Goal: Task Accomplishment & Management: Use online tool/utility

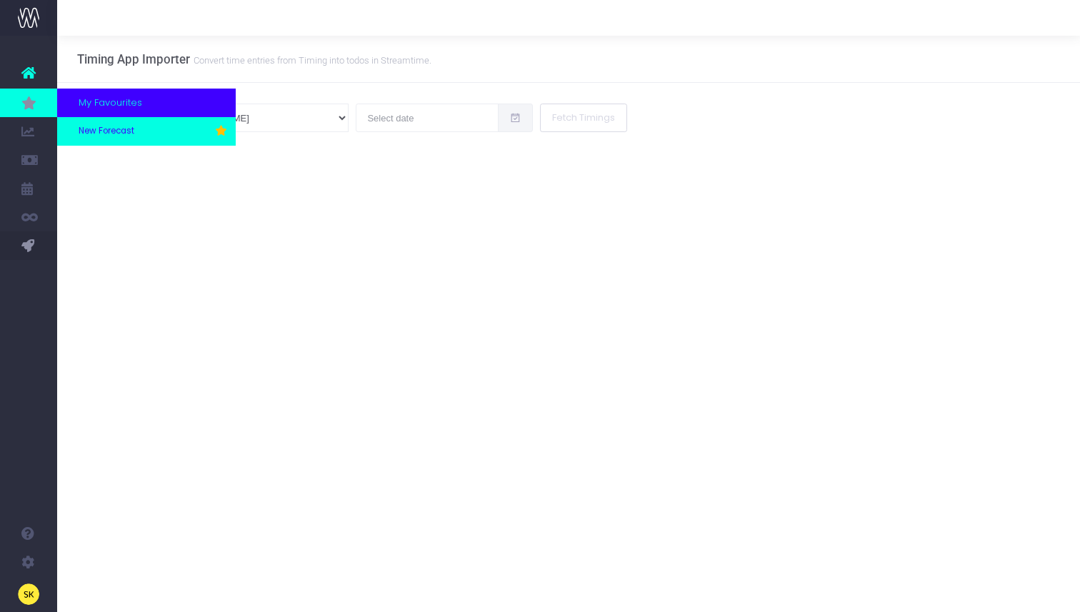
click at [94, 139] on link "New Forecast" at bounding box center [146, 131] width 179 height 29
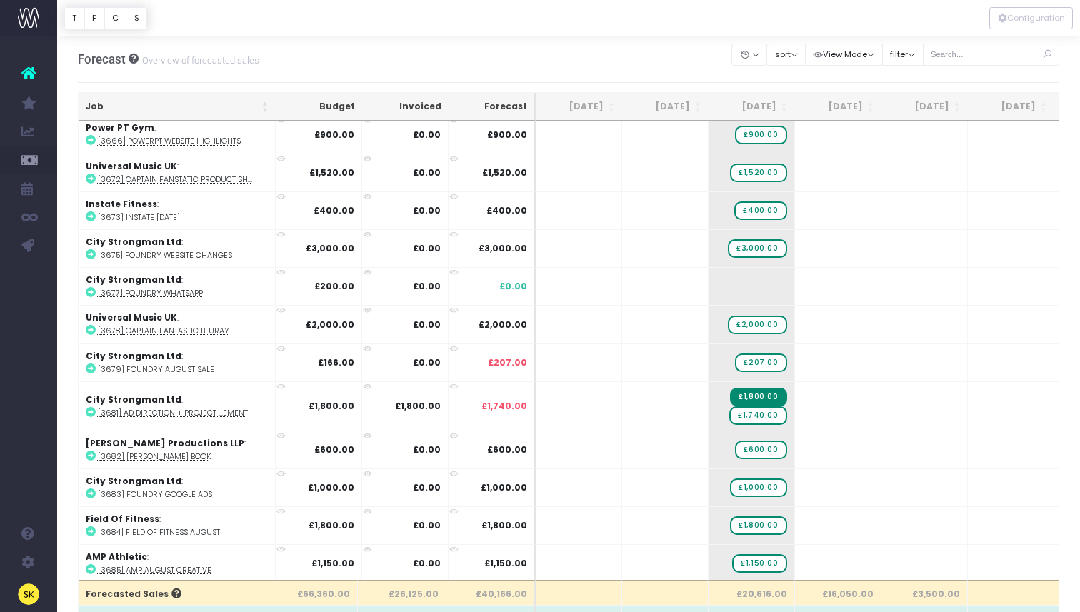
scroll to position [661, 0]
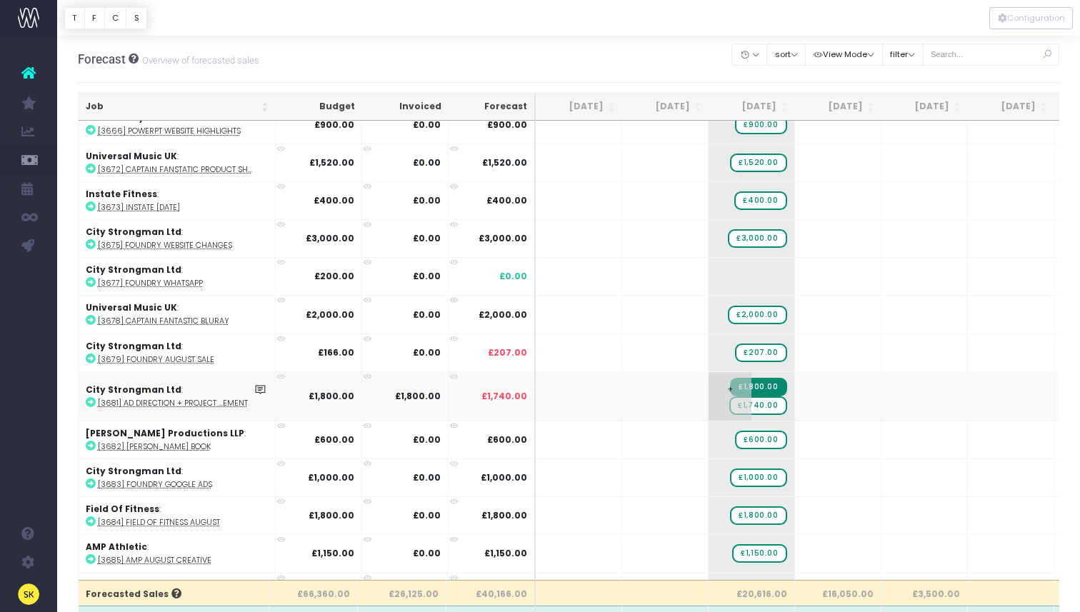
click at [744, 407] on span "+" at bounding box center [730, 396] width 43 height 49
click at [759, 405] on span "£1,740.00" at bounding box center [757, 405] width 57 height 19
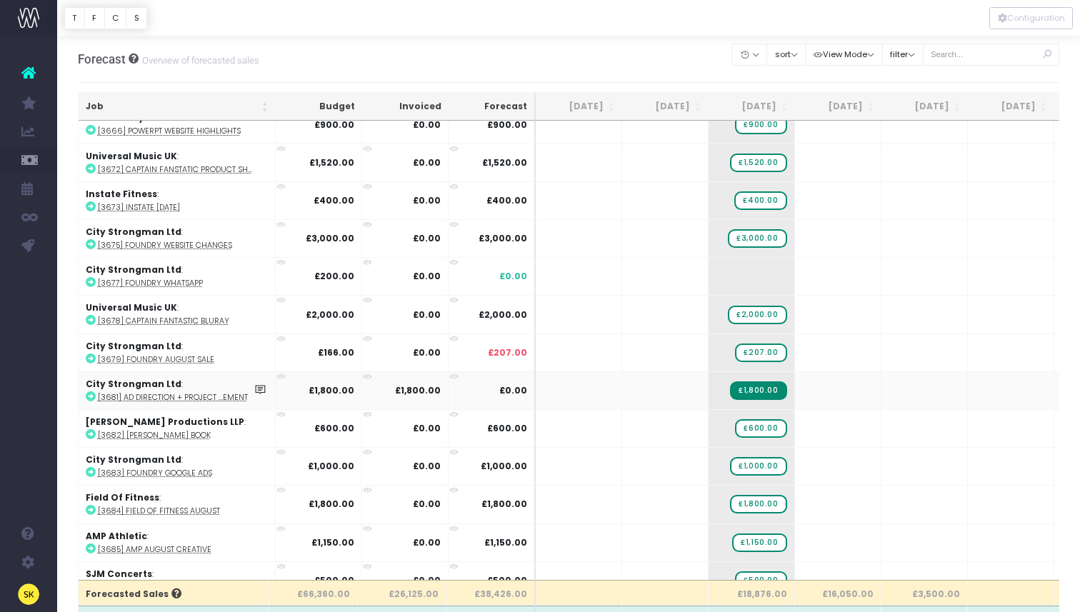
click at [92, 391] on icon at bounding box center [91, 396] width 10 height 10
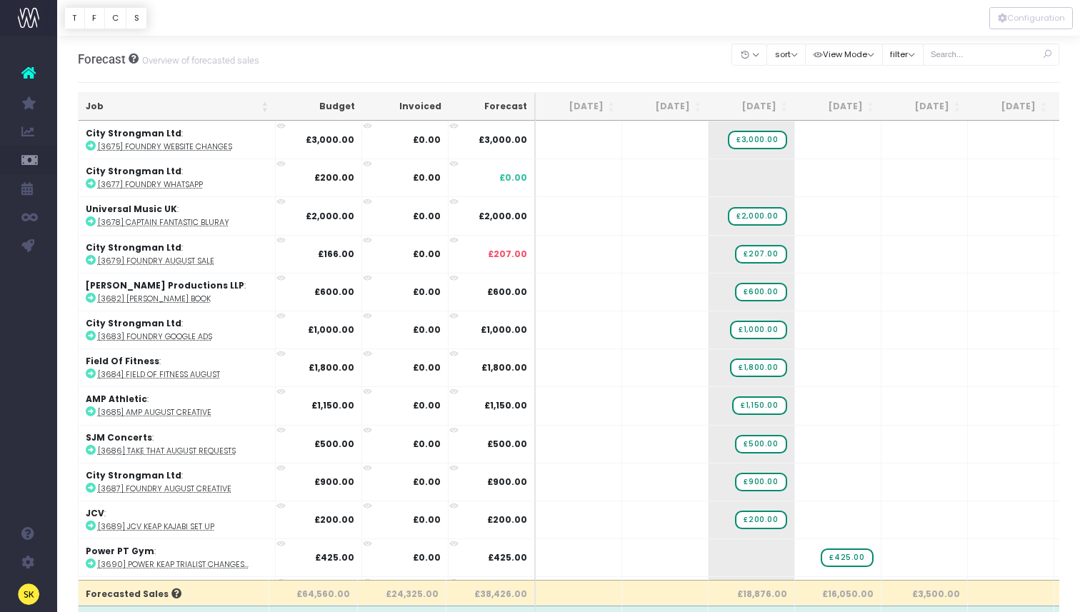
scroll to position [941, 0]
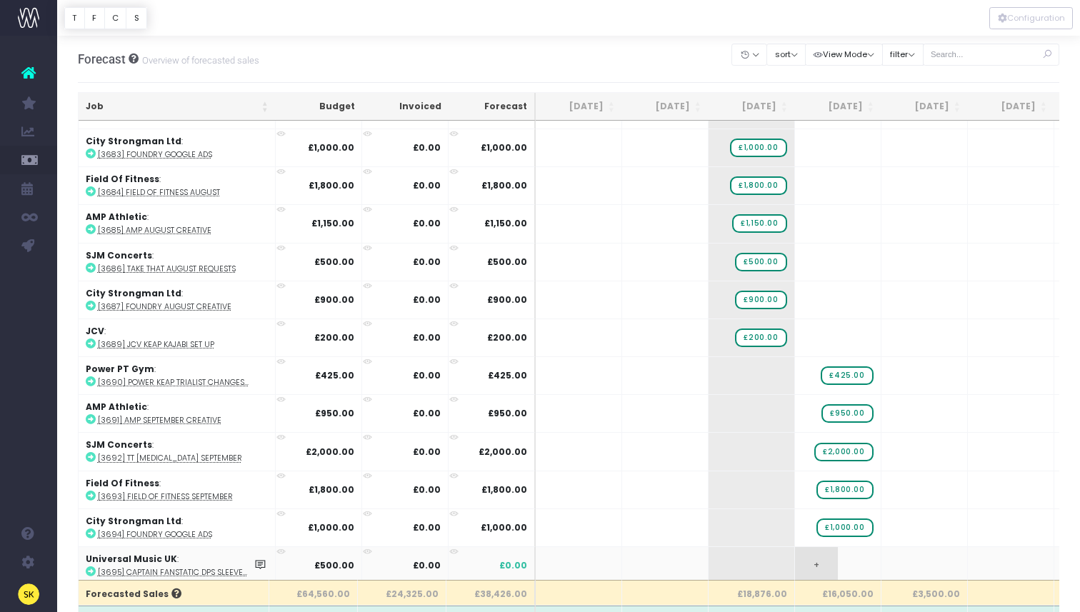
click at [811, 566] on span "+" at bounding box center [816, 565] width 43 height 37
click at [764, 564] on body "Oh my... this is bad. wayahead wasn't able to load this page. Please contact su…" at bounding box center [540, 306] width 1080 height 612
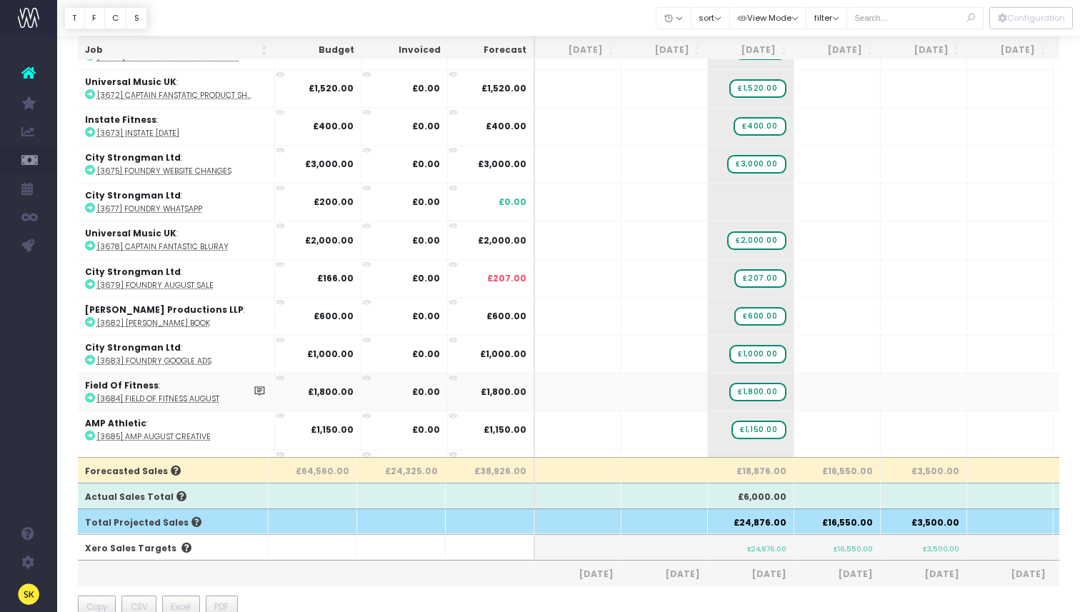
scroll to position [581, 1]
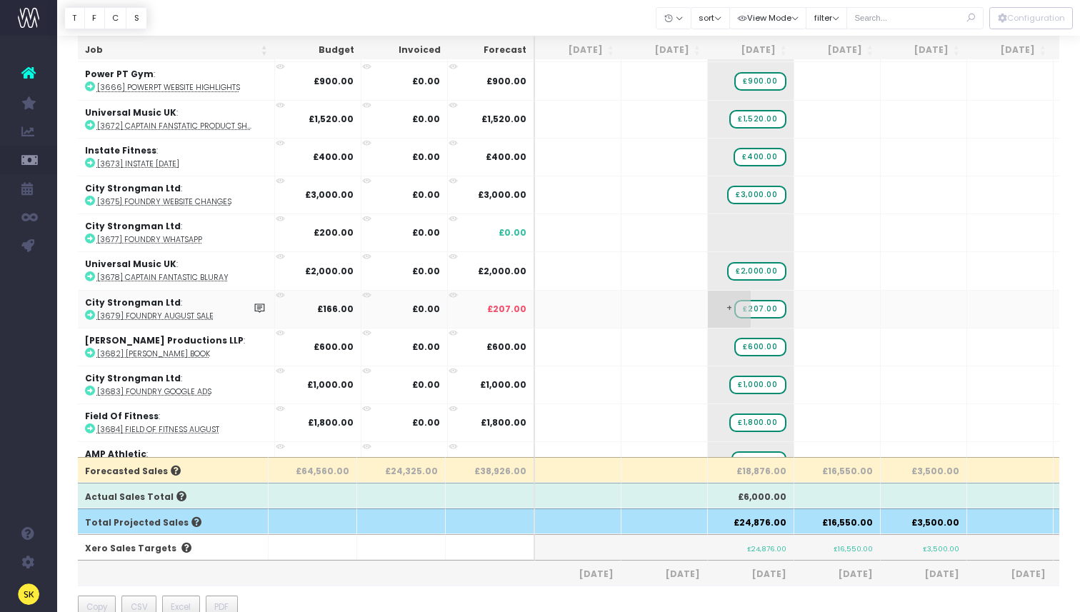
click at [752, 305] on span "£207.00" at bounding box center [759, 309] width 51 height 19
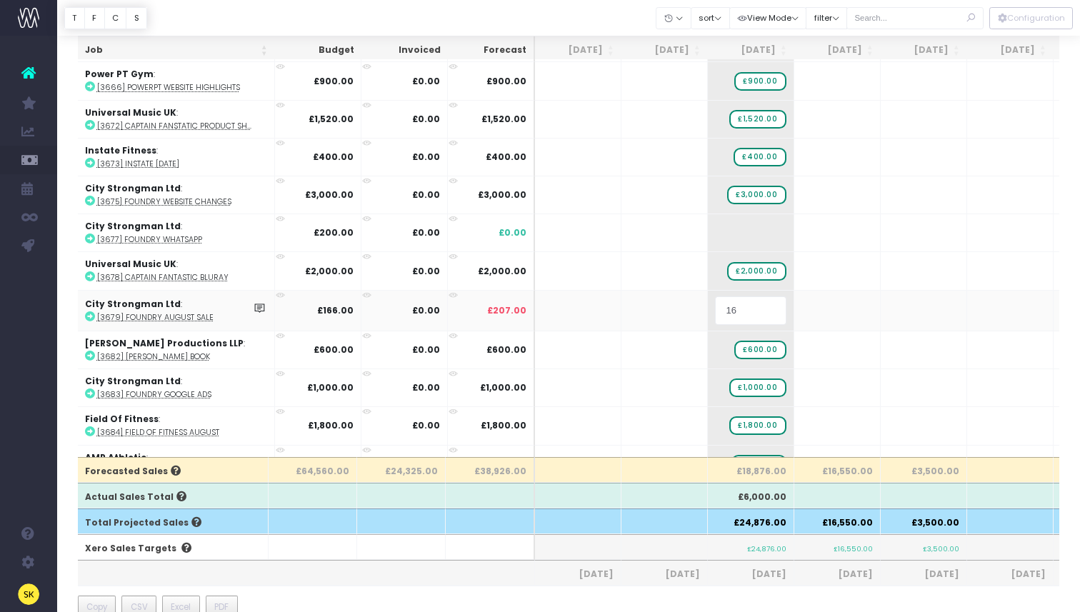
type input "166"
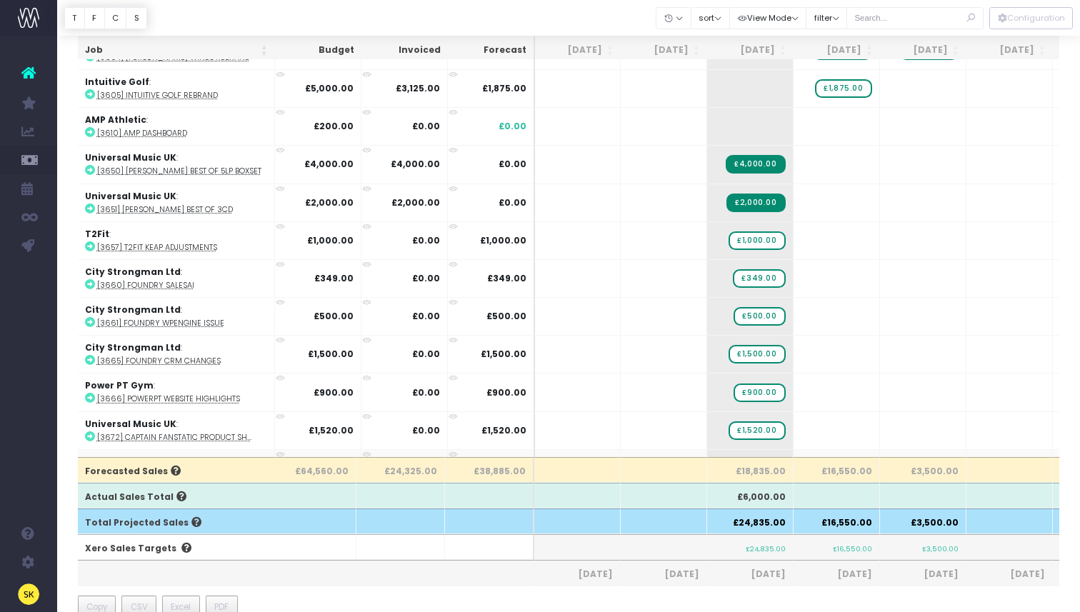
scroll to position [265, 1]
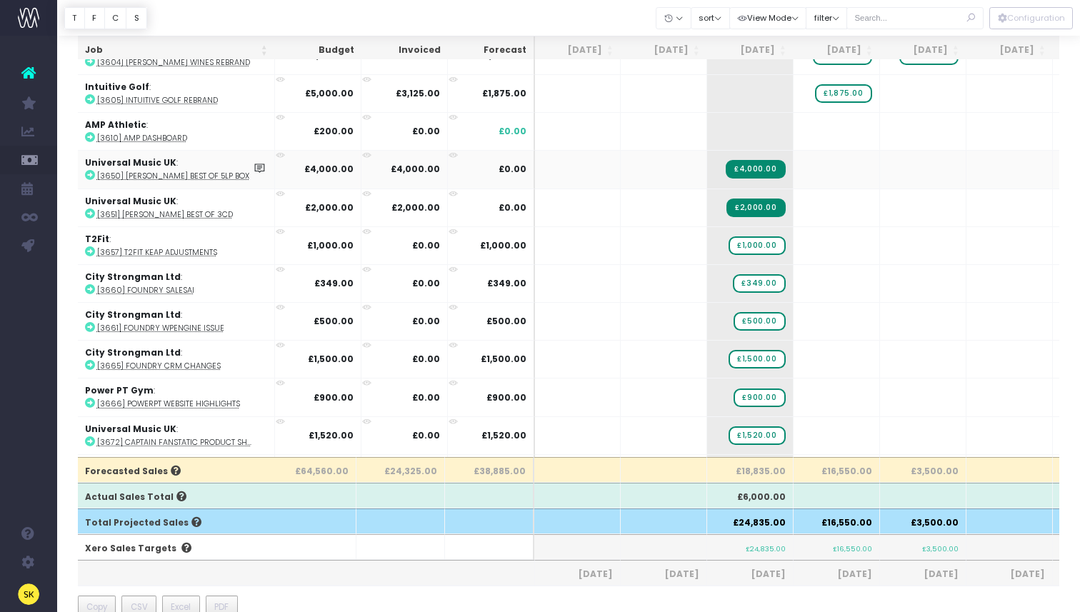
click at [89, 174] on icon at bounding box center [90, 175] width 10 height 10
